Goal: Check status

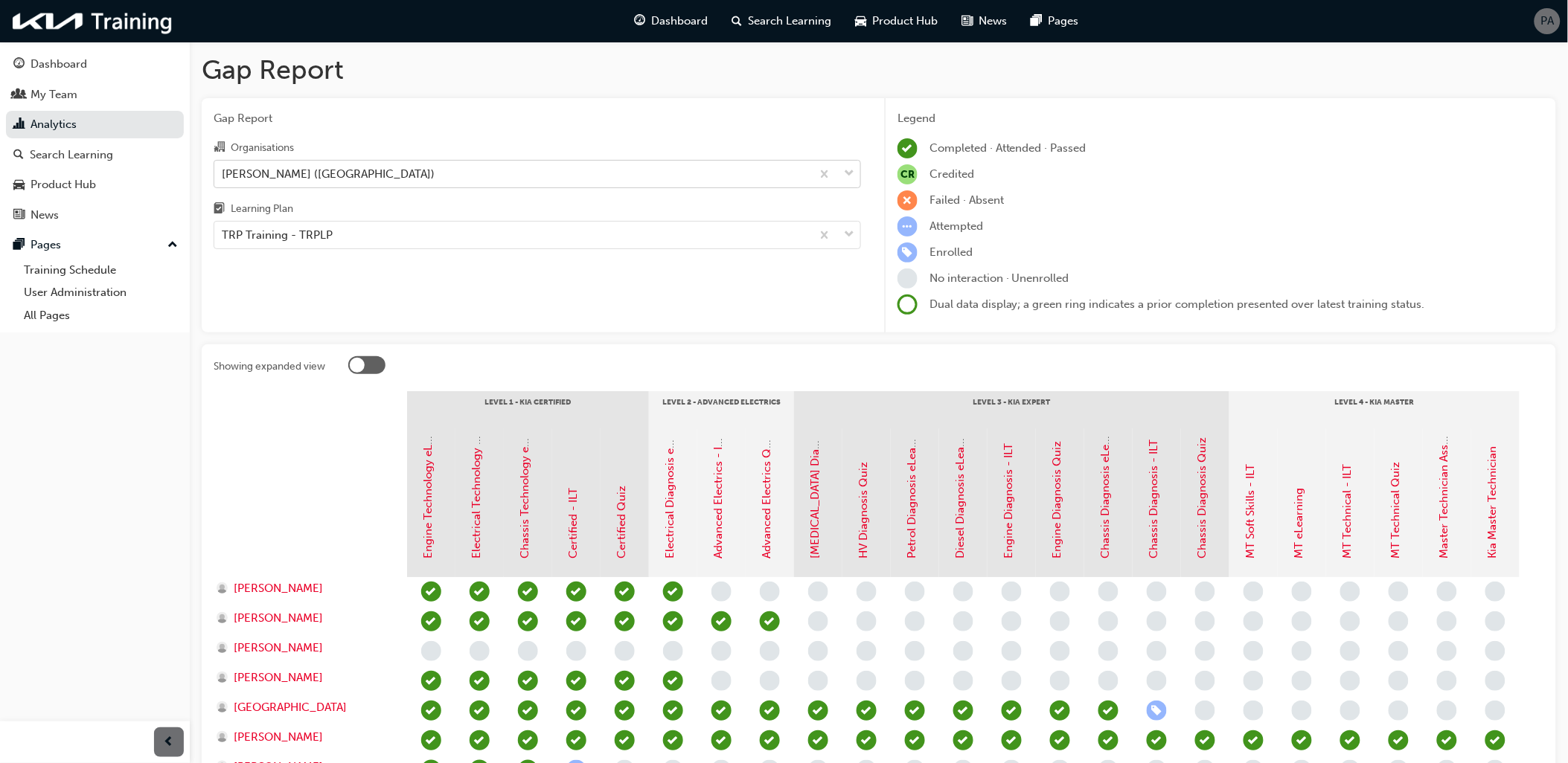
click at [321, 166] on div "[PERSON_NAME] ([GEOGRAPHIC_DATA])" at bounding box center [328, 173] width 213 height 17
click at [224, 167] on input "Organisations [PERSON_NAME] ([GEOGRAPHIC_DATA])" at bounding box center [223, 172] width 2 height 13
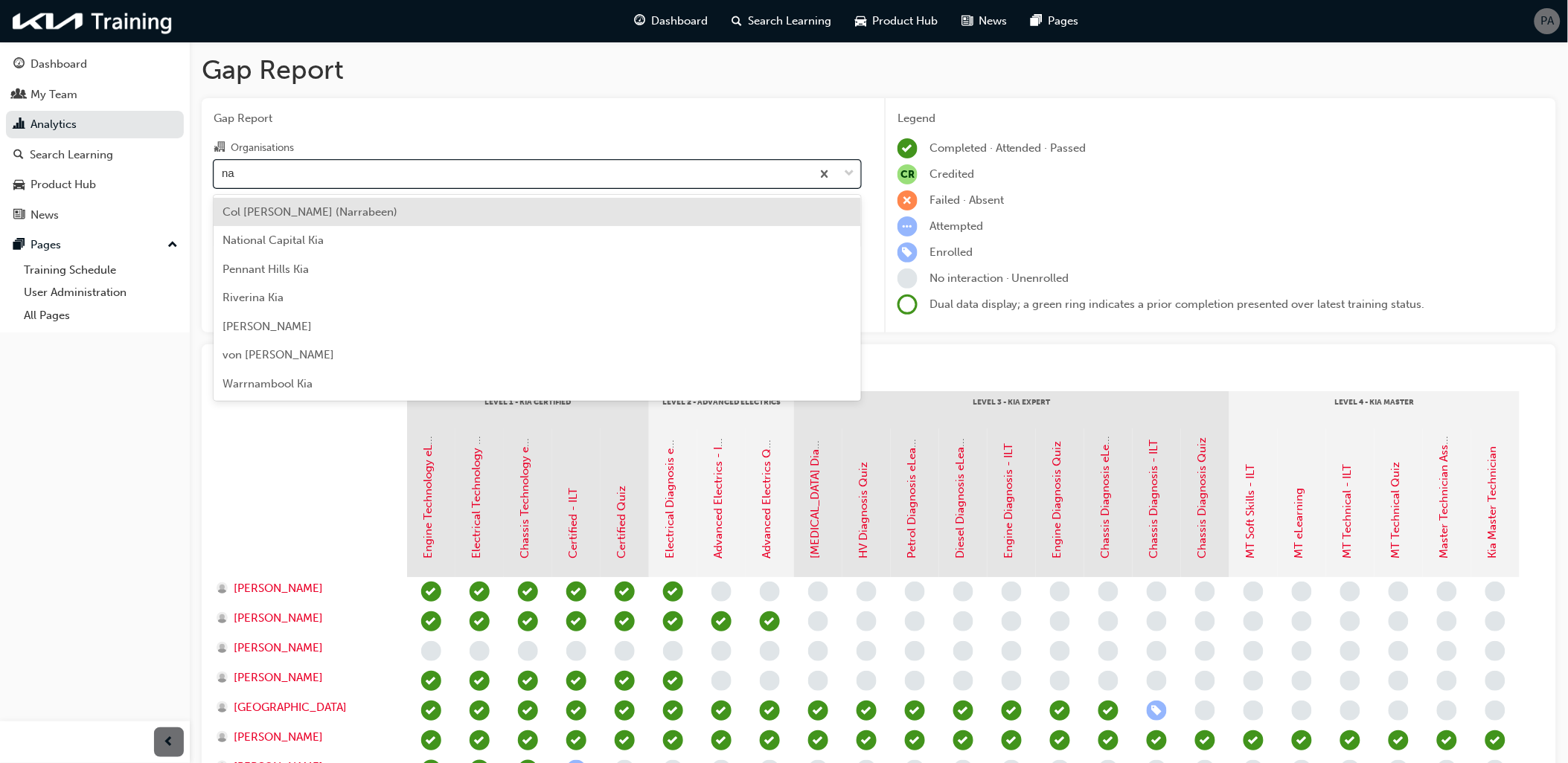
type input "nat"
click at [336, 202] on div "National Capital Kia" at bounding box center [538, 212] width 648 height 29
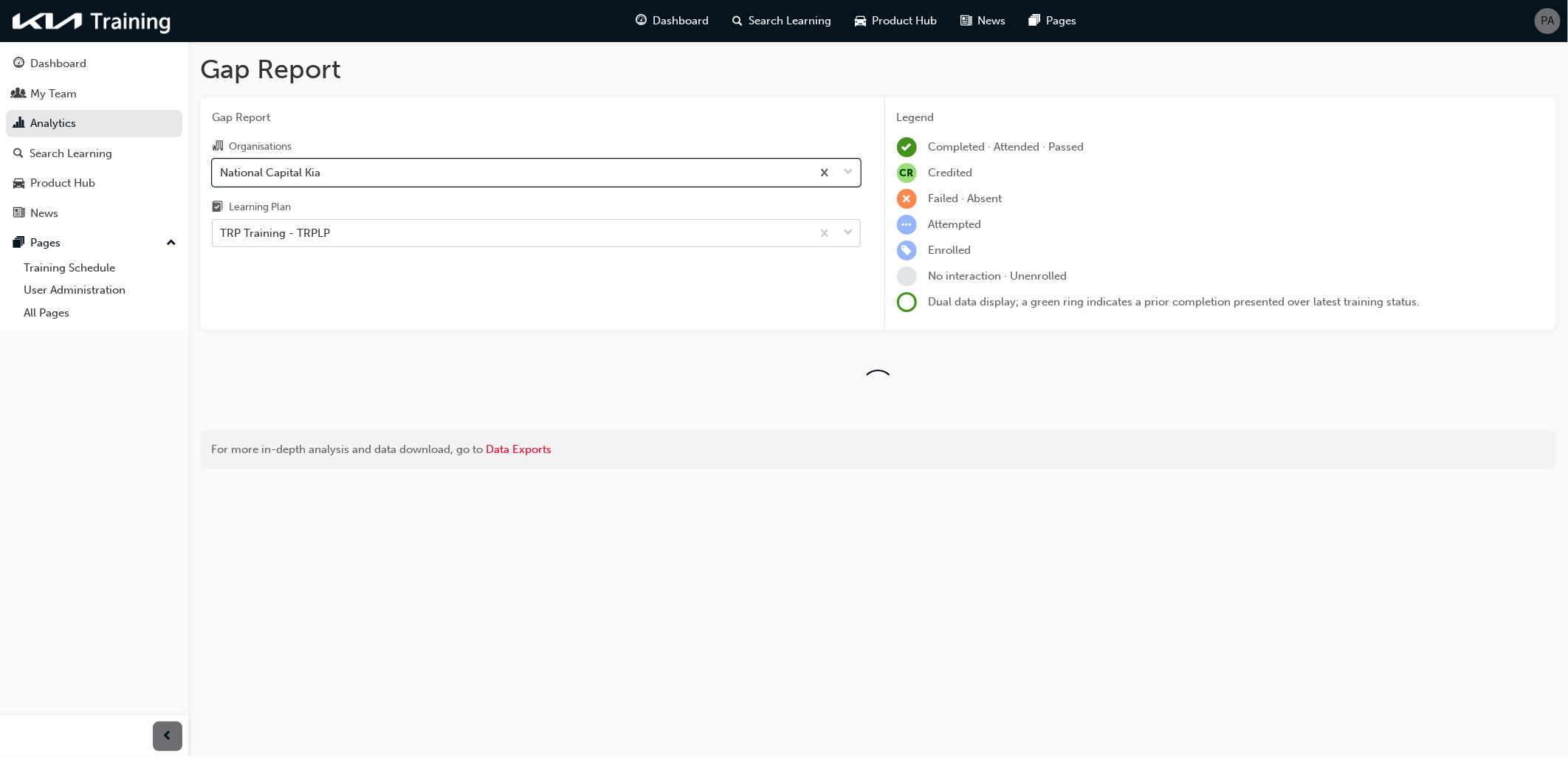
click at [339, 238] on div "TRP Training - TRPLP" at bounding box center [512, 233] width 599 height 26
click at [222, 238] on input "Learning Plan TRP Training - TRPLP" at bounding box center [221, 232] width 2 height 12
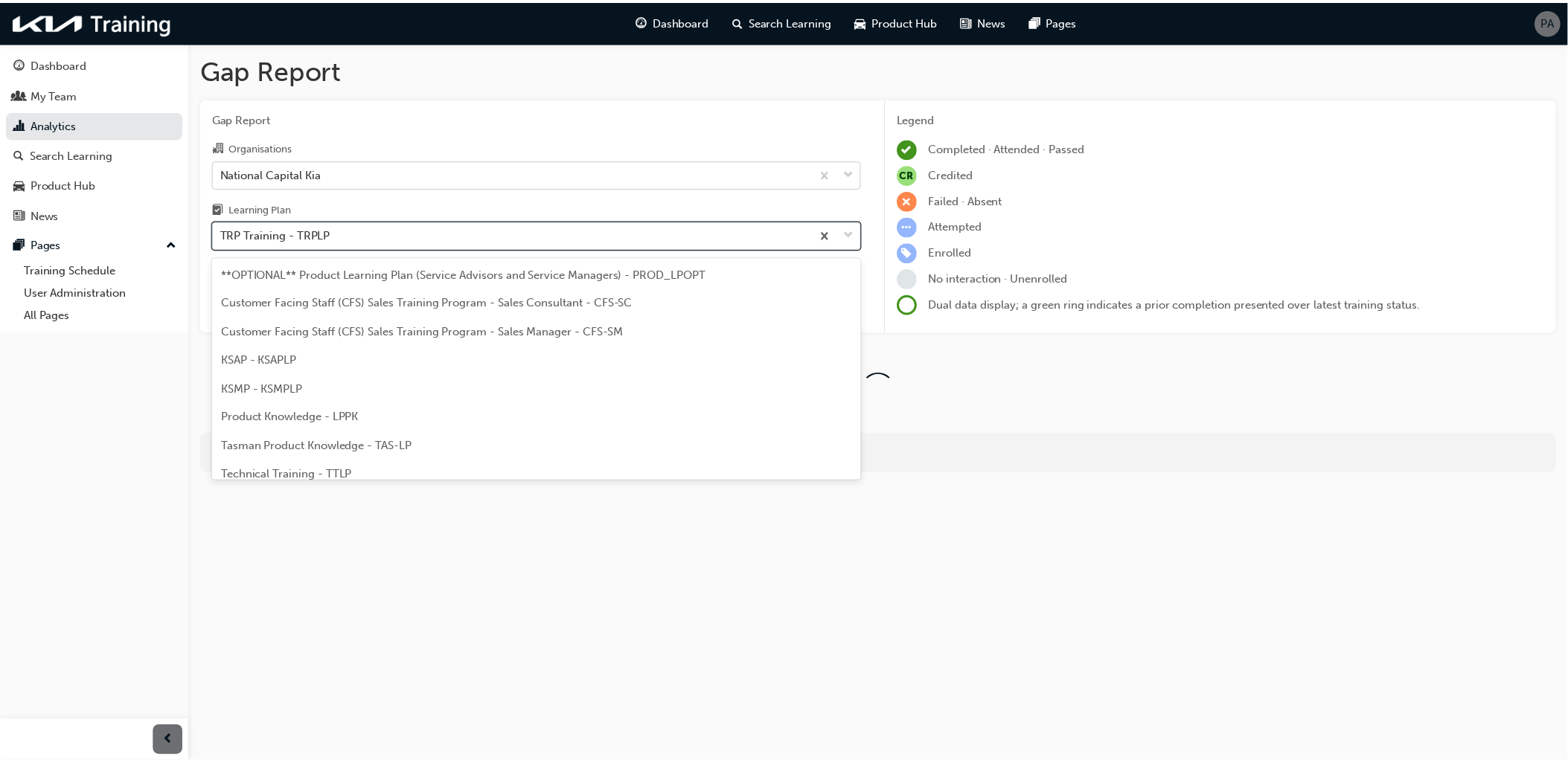
scroll to position [46, 0]
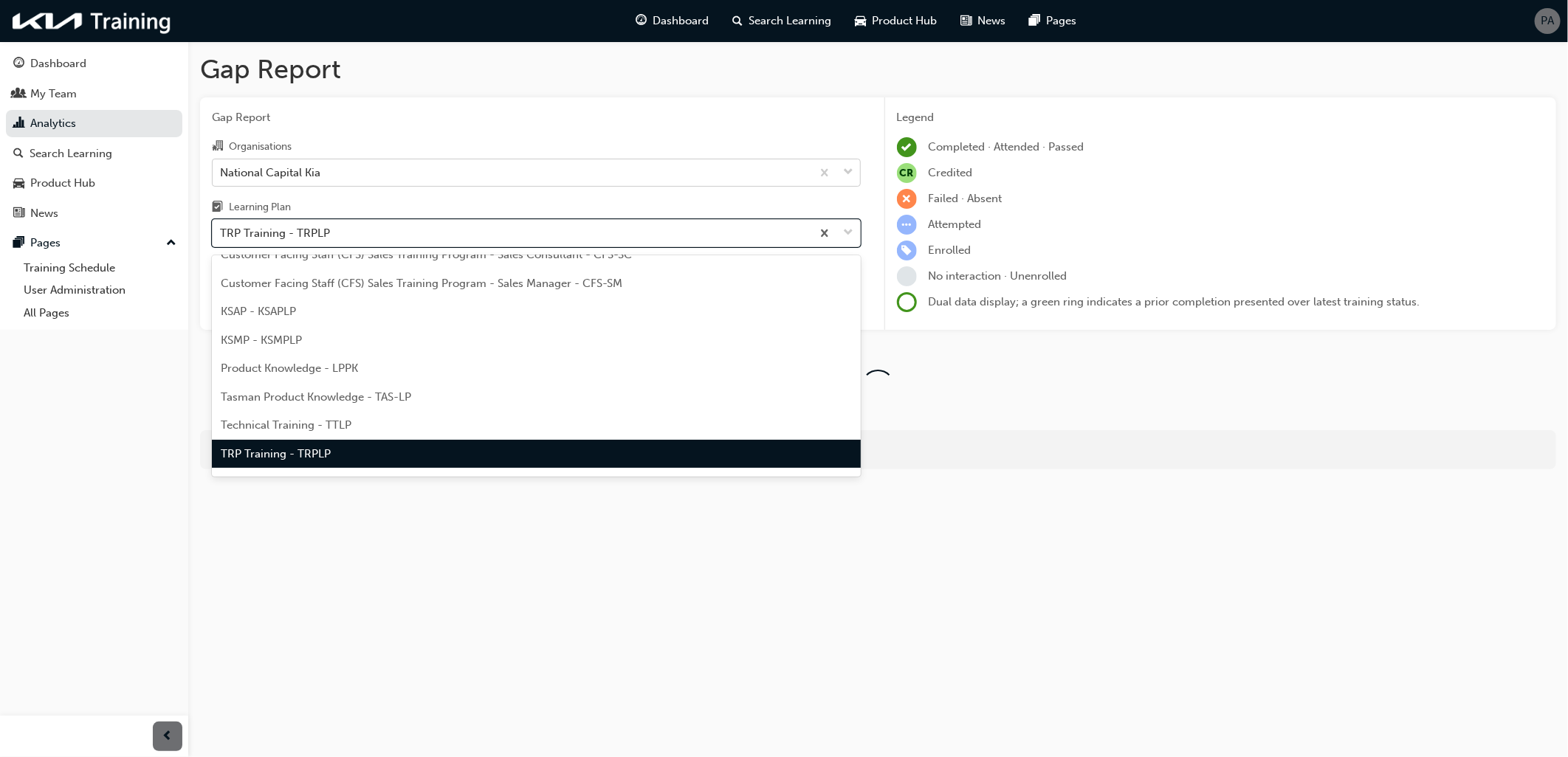
click at [335, 451] on div "TRP Training - TRPLP" at bounding box center [536, 454] width 649 height 29
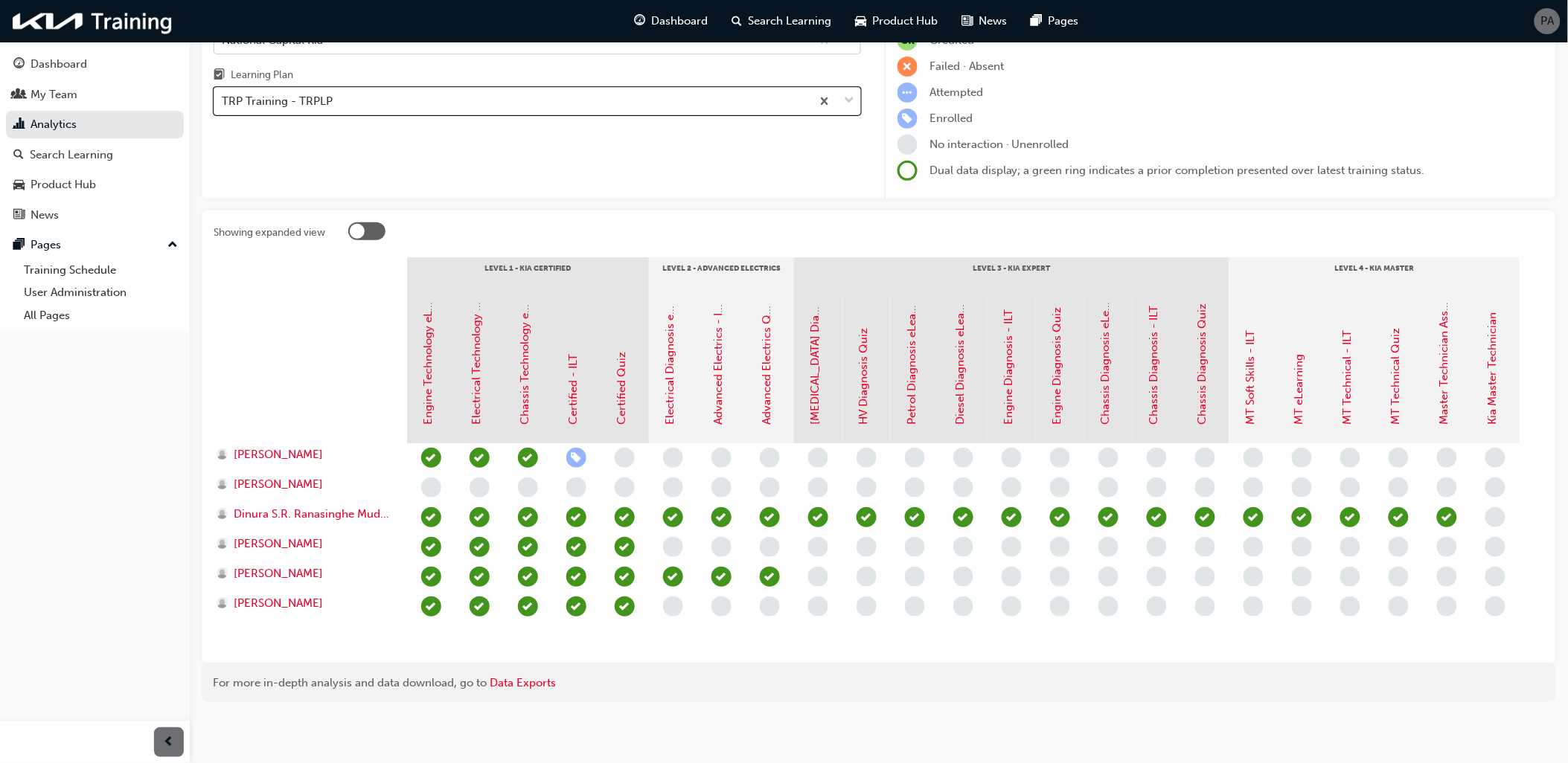
scroll to position [145, 0]
